Goal: Information Seeking & Learning: Understand process/instructions

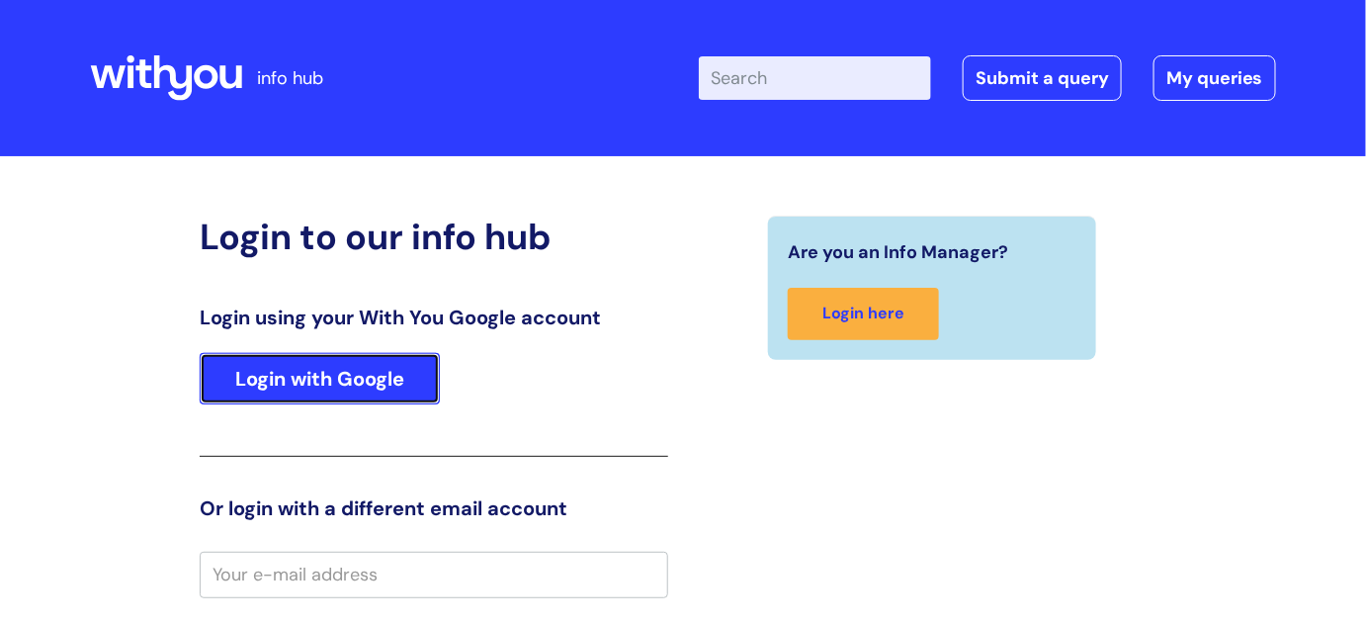
click at [390, 376] on link "Login with Google" at bounding box center [320, 378] width 240 height 51
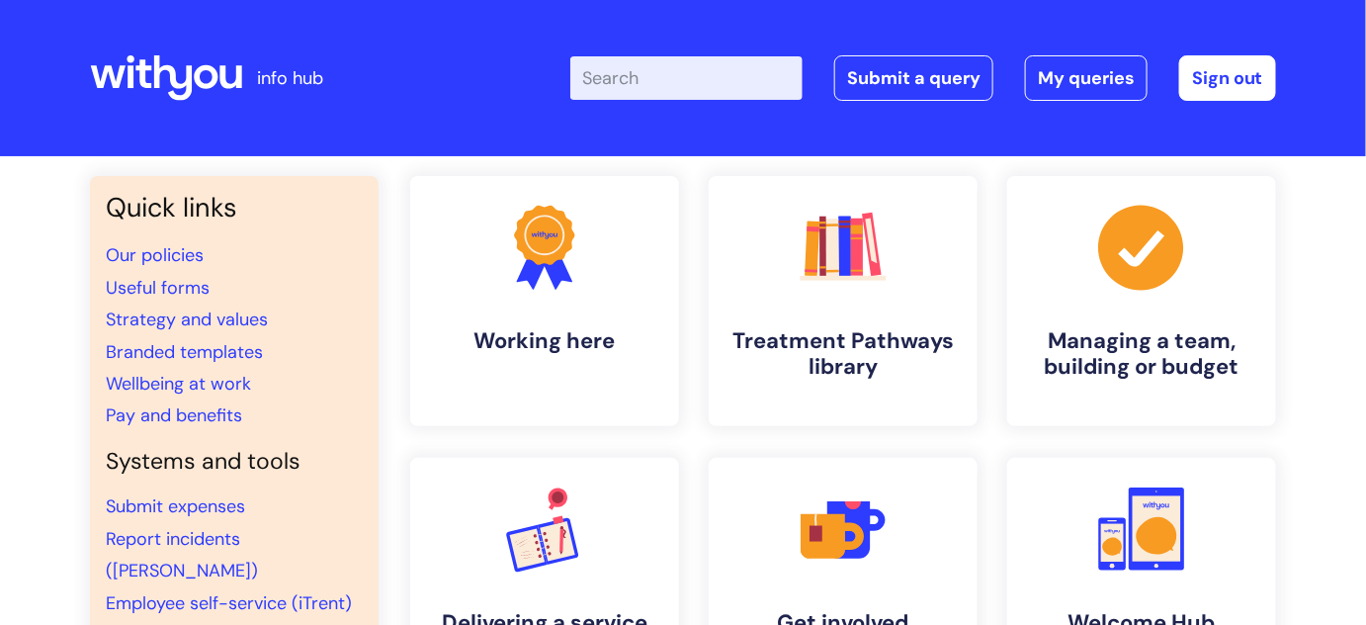
click at [703, 78] on input "Enter your search term here..." at bounding box center [686, 77] width 232 height 43
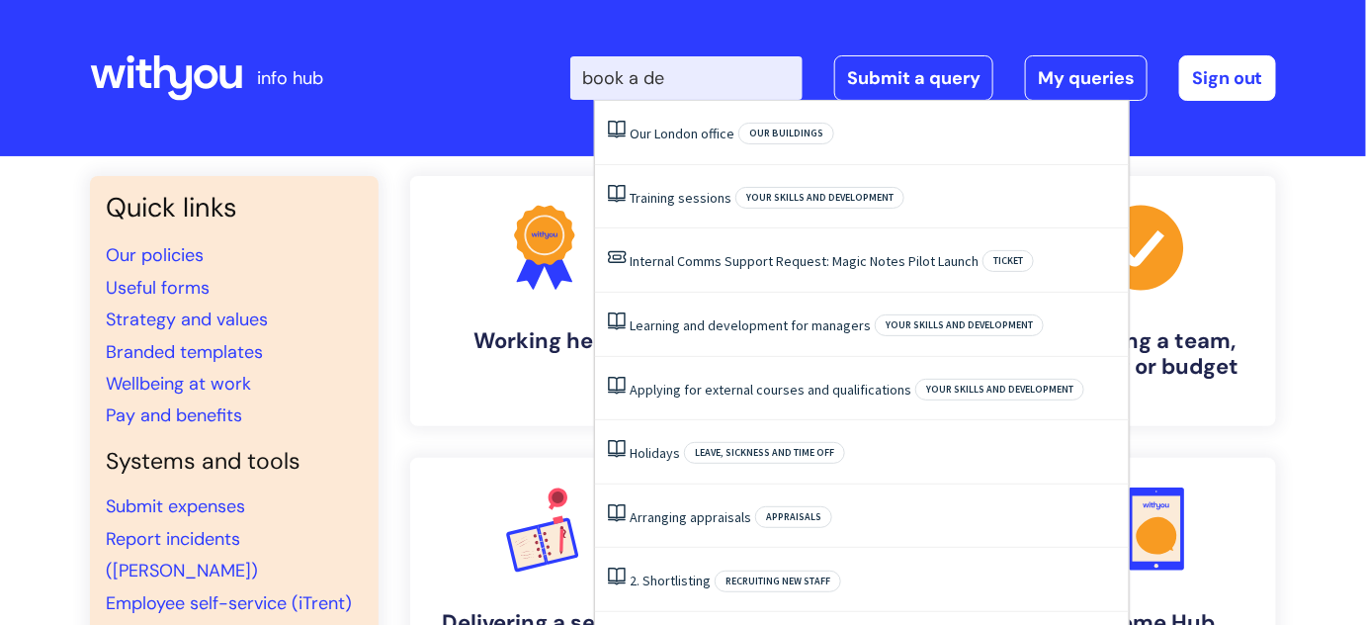
click at [703, 78] on input "book a de" at bounding box center [686, 77] width 232 height 43
type input "book a desk"
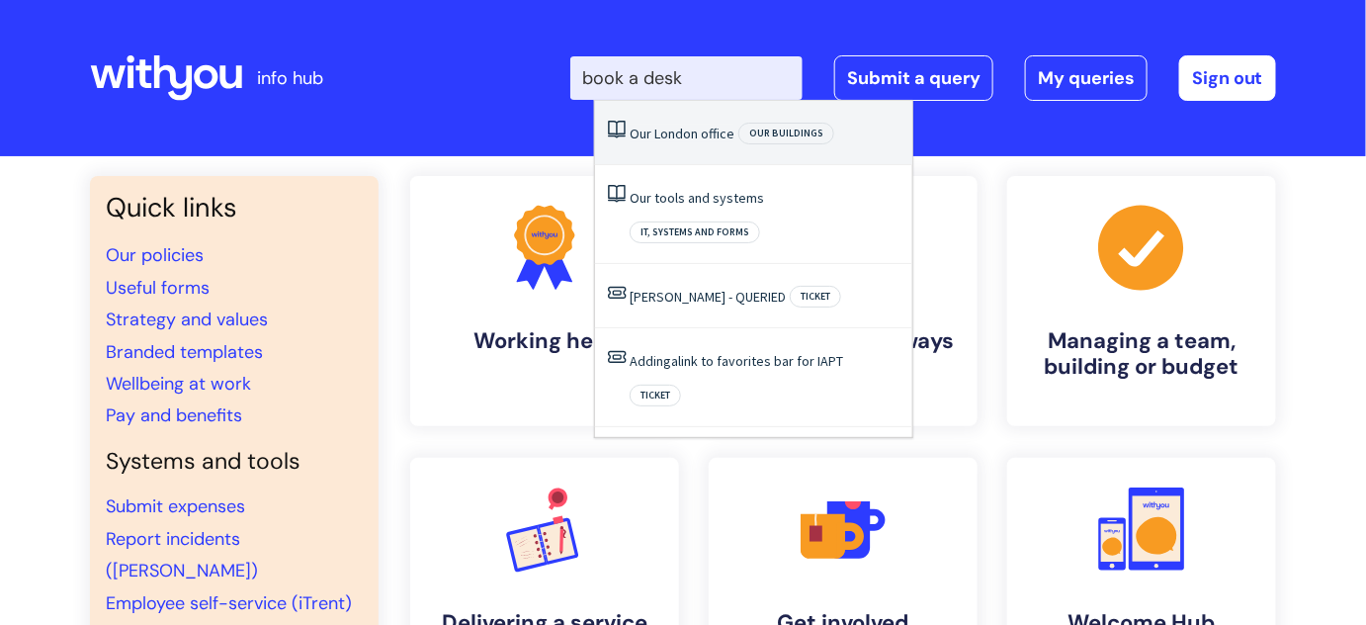
click at [762, 133] on span "Our buildings" at bounding box center [786, 134] width 96 height 22
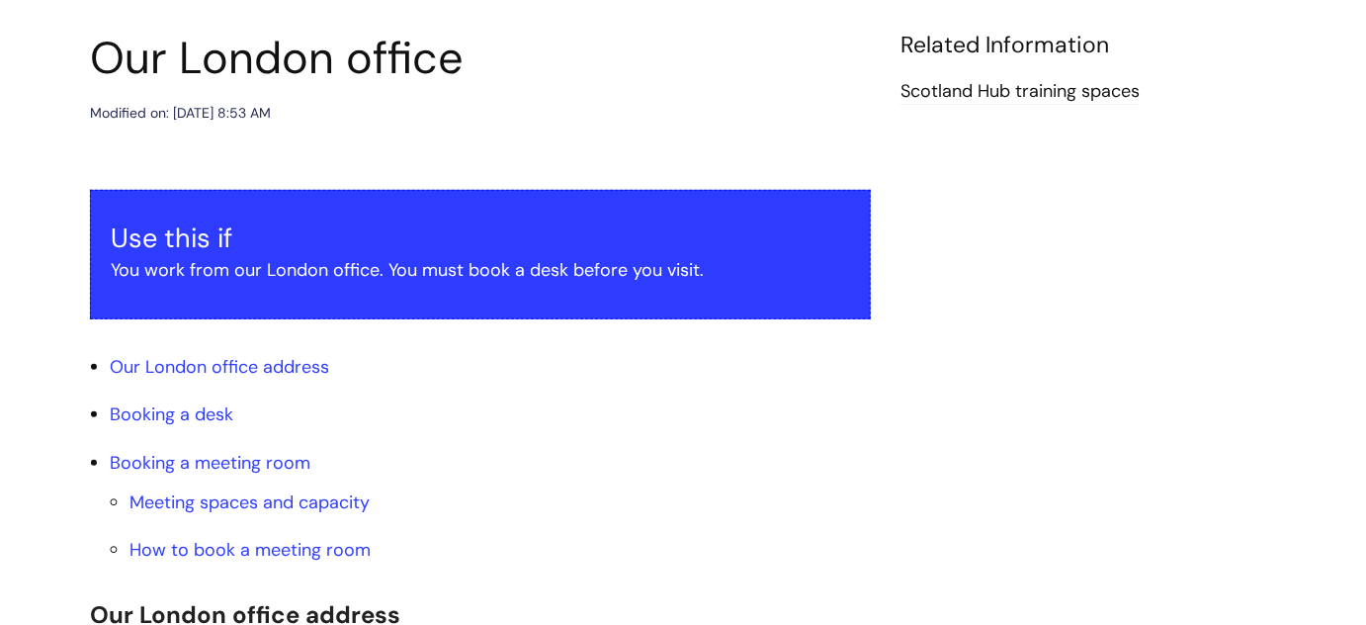
scroll to position [218, 0]
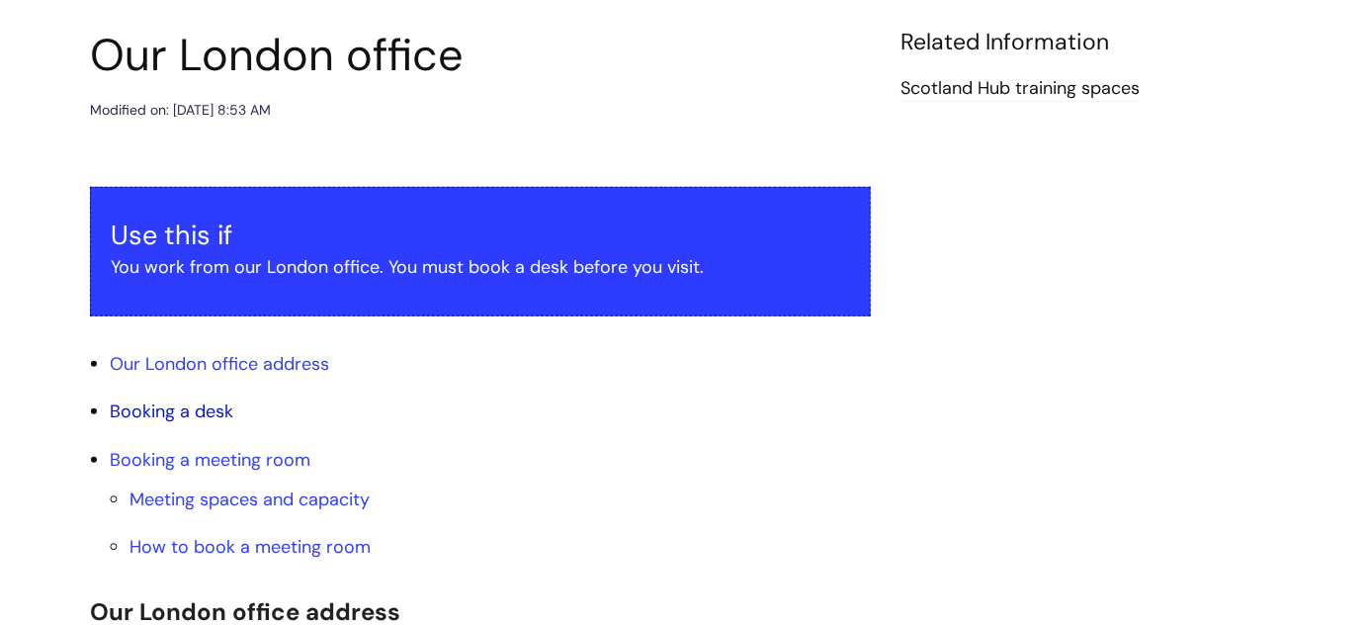
click at [173, 411] on link "Booking a desk" at bounding box center [172, 411] width 124 height 24
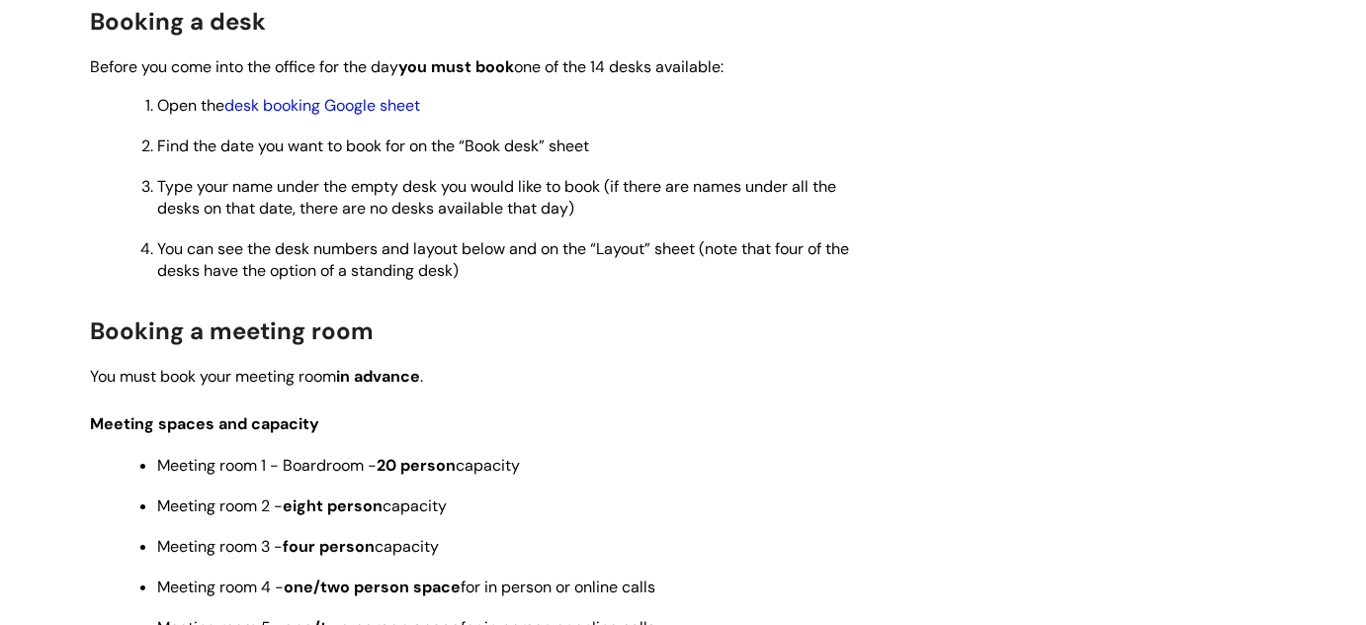
click at [324, 106] on link "desk booking Google sheet" at bounding box center [322, 105] width 196 height 21
